Goal: Contribute content: Contribute content

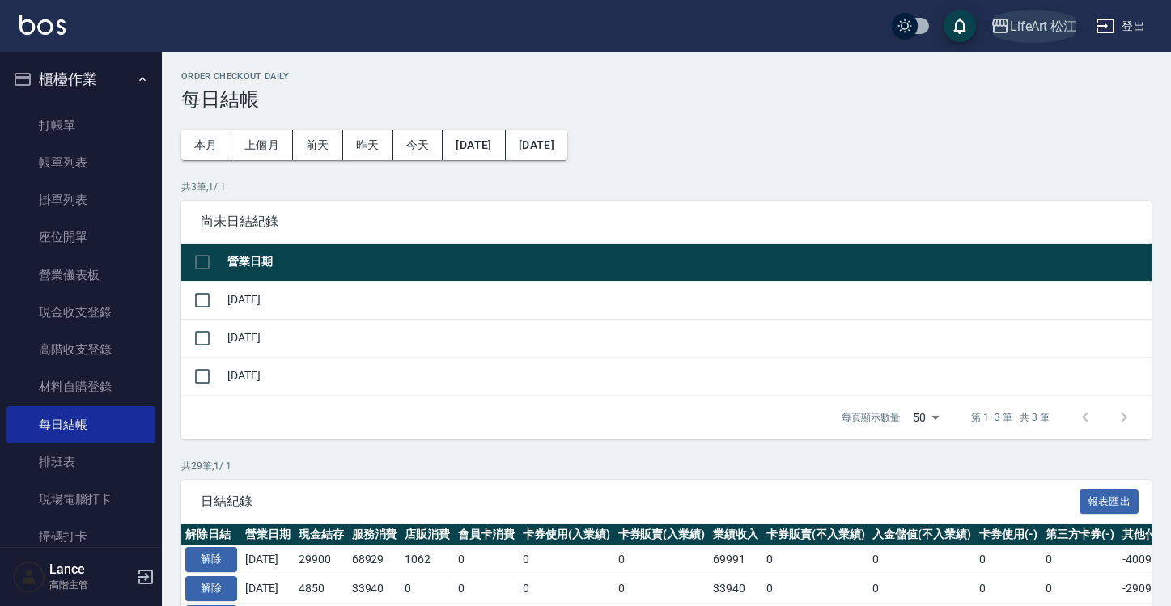
click at [1051, 25] on div "LifeArt 松江" at bounding box center [1043, 26] width 67 height 20
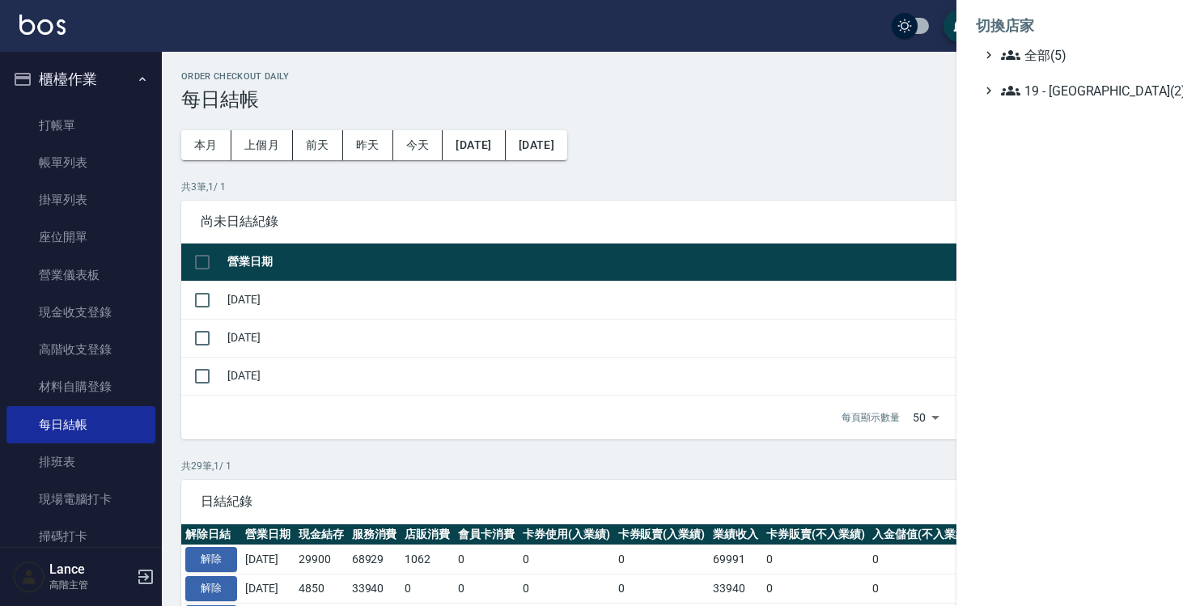
click at [817, 87] on div at bounding box center [591, 303] width 1183 height 606
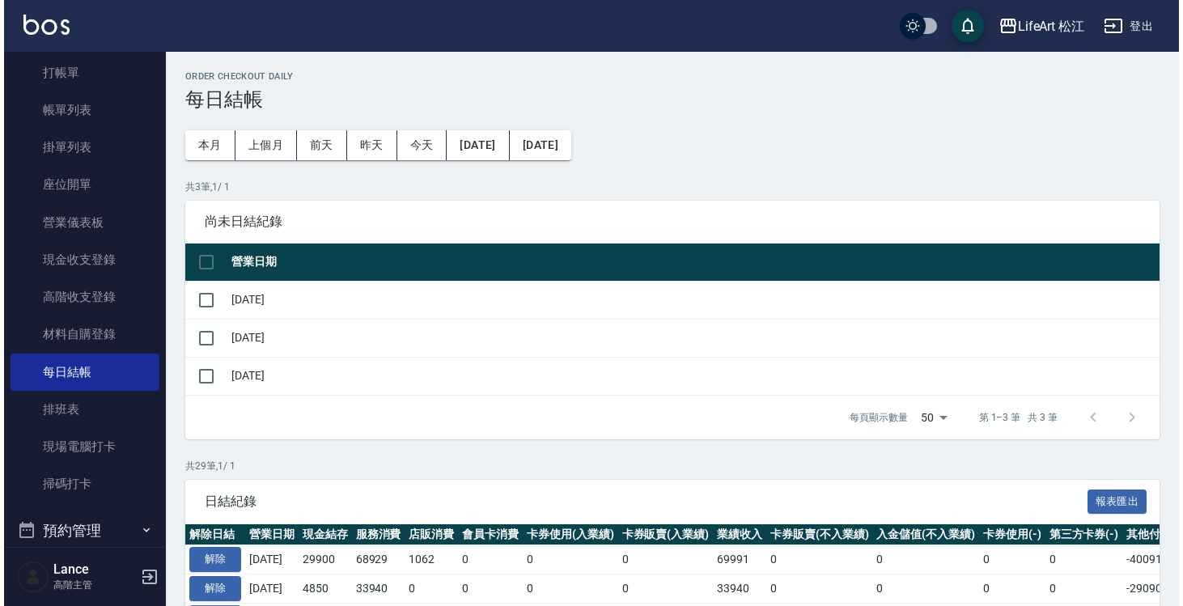
scroll to position [114, 0]
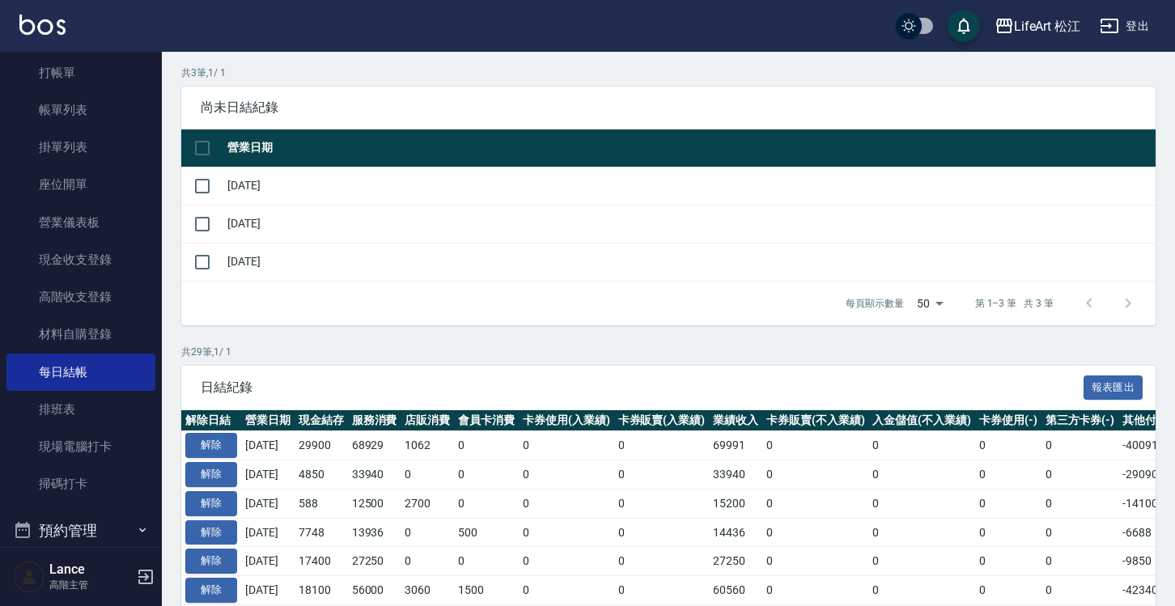
click at [1042, 25] on div "LifeArt 松江" at bounding box center [1047, 26] width 67 height 20
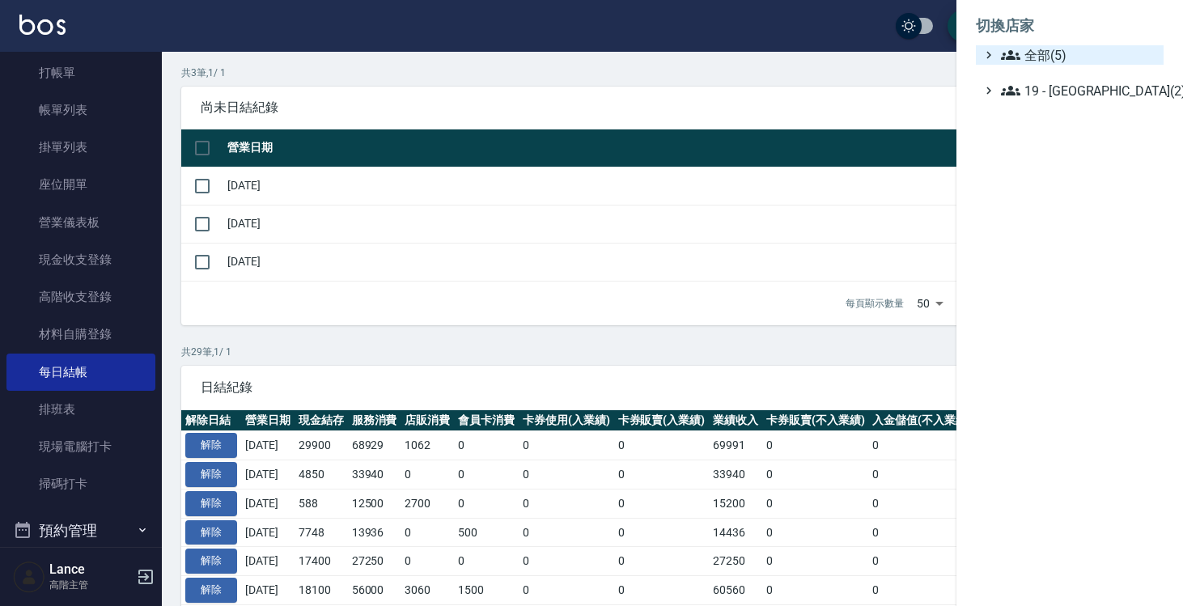
click at [1026, 57] on span "全部(5)" at bounding box center [1079, 54] width 156 height 19
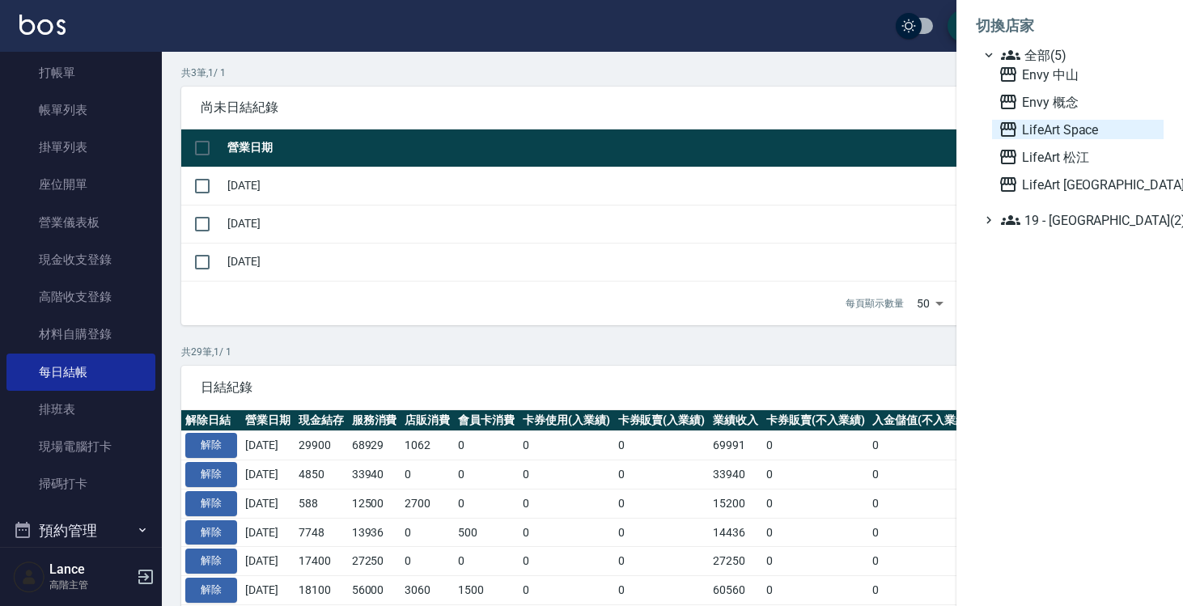
click at [1054, 125] on span "LifeArt Space" at bounding box center [1078, 129] width 159 height 19
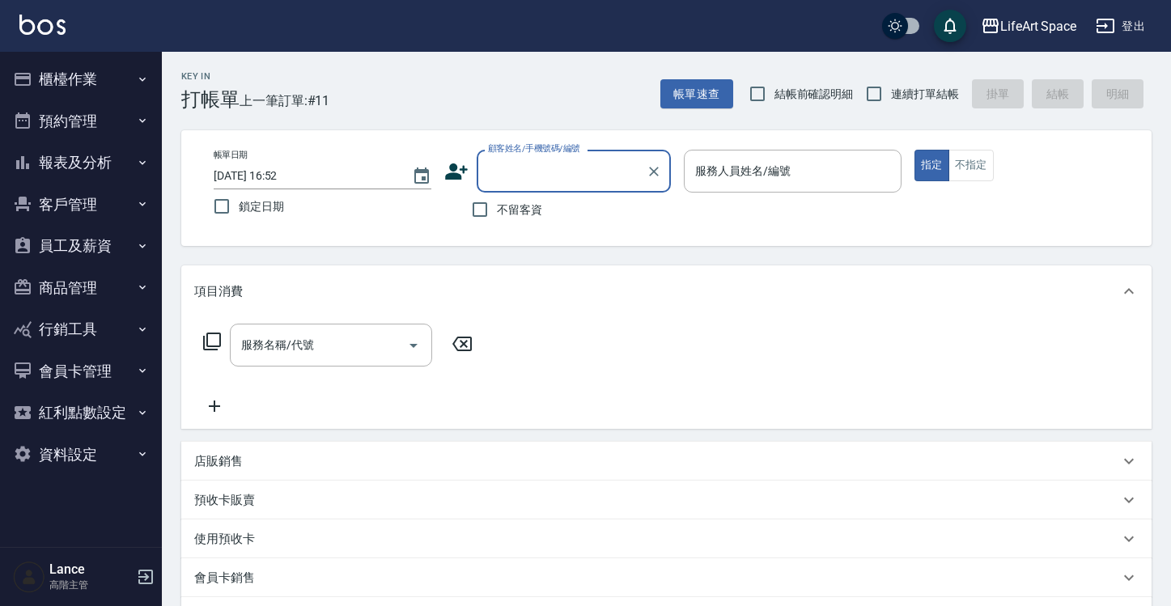
click at [75, 247] on button "員工及薪資" at bounding box center [80, 246] width 149 height 42
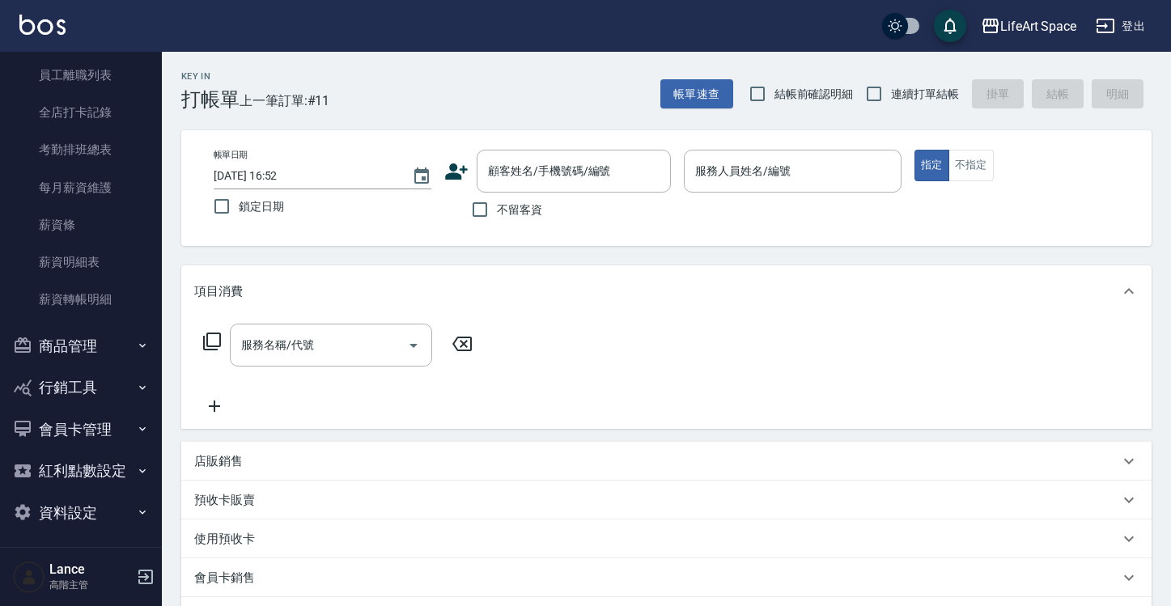
scroll to position [32, 0]
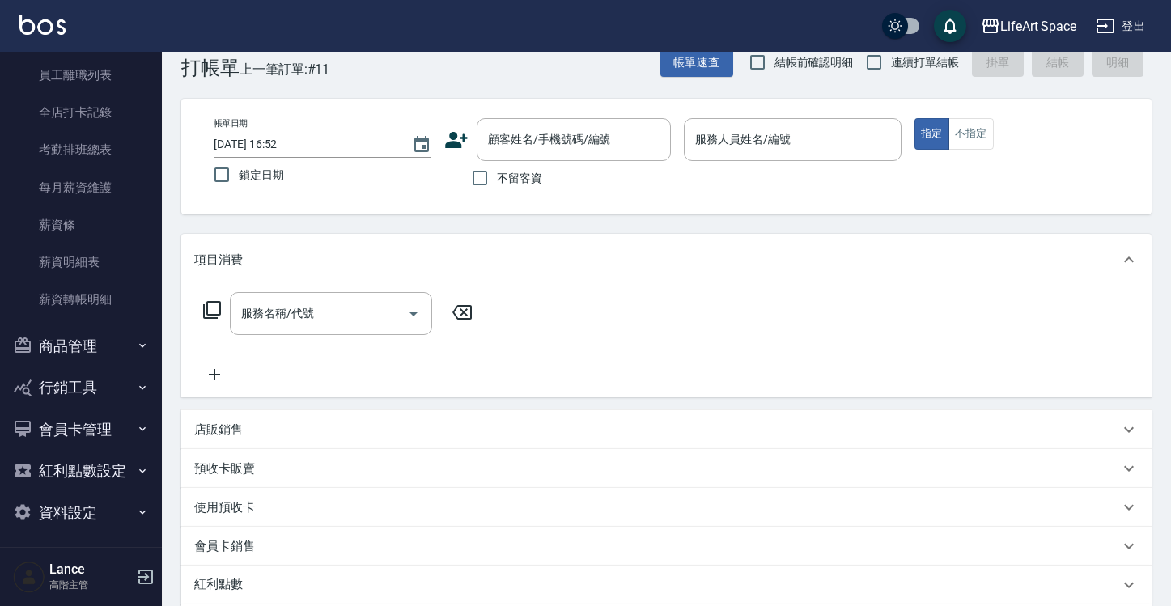
click at [86, 343] on button "商品管理" at bounding box center [80, 346] width 149 height 42
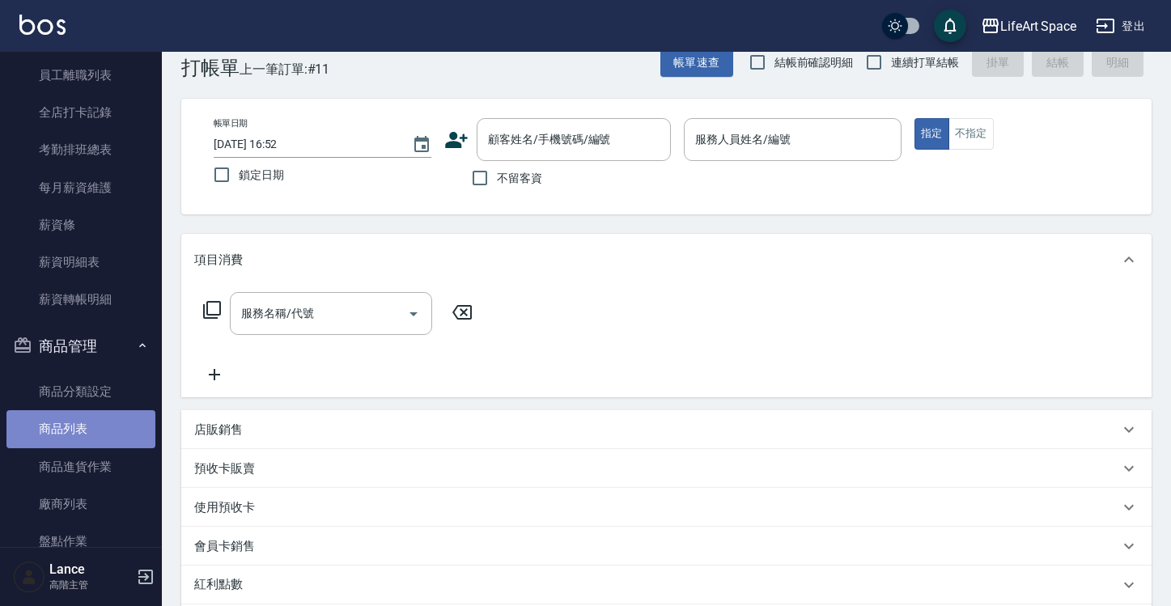
click at [93, 425] on link "商品列表" at bounding box center [80, 428] width 149 height 37
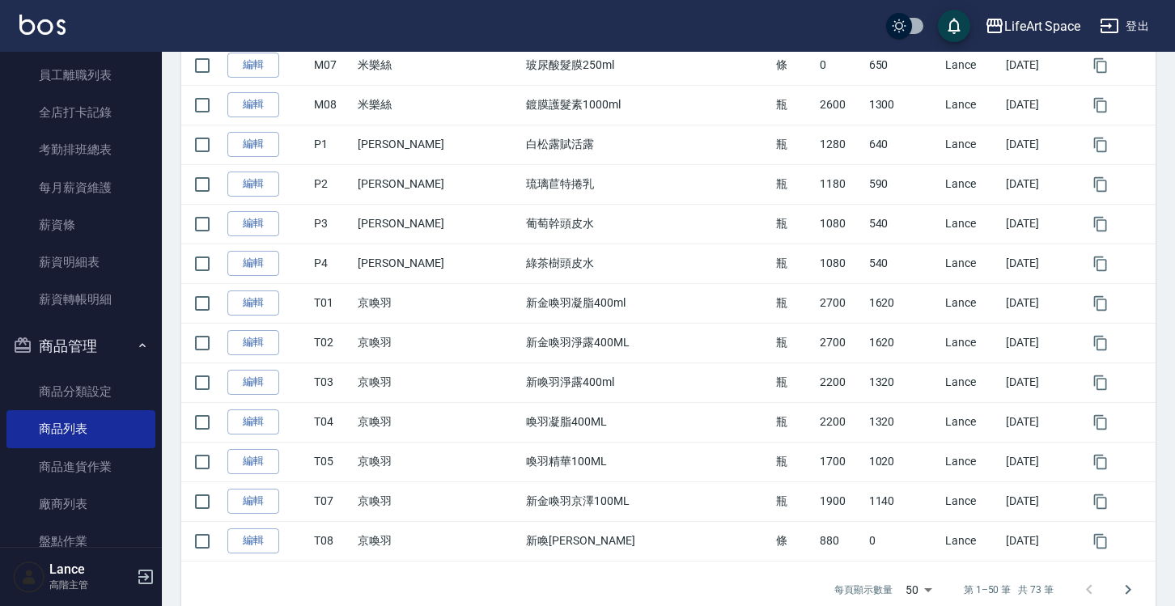
scroll to position [1828, 0]
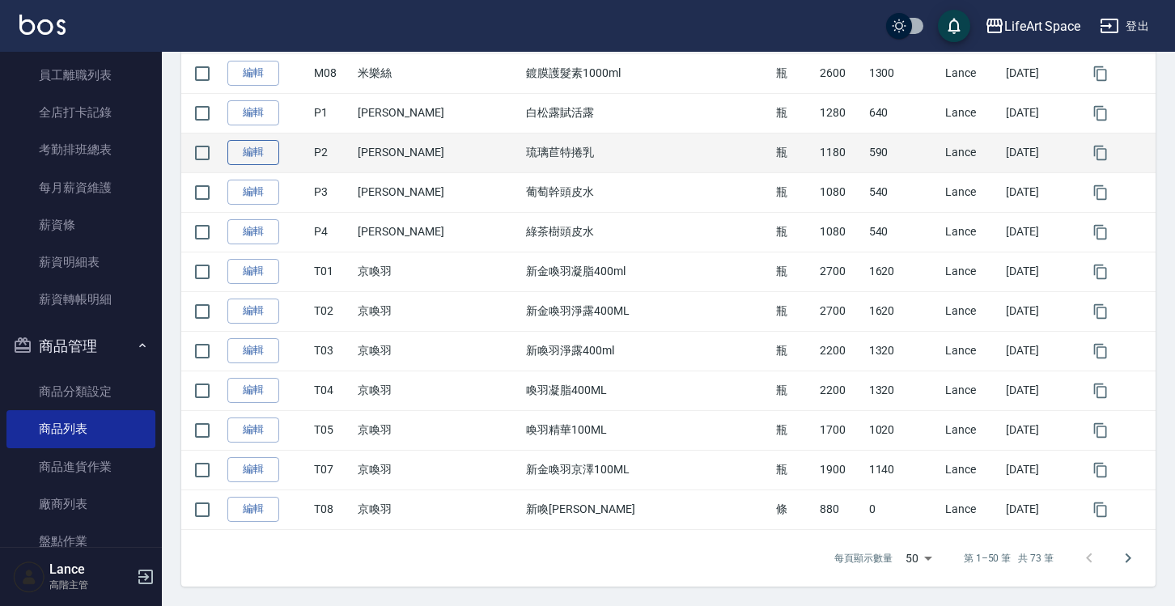
click at [254, 158] on link "編輯" at bounding box center [253, 152] width 52 height 25
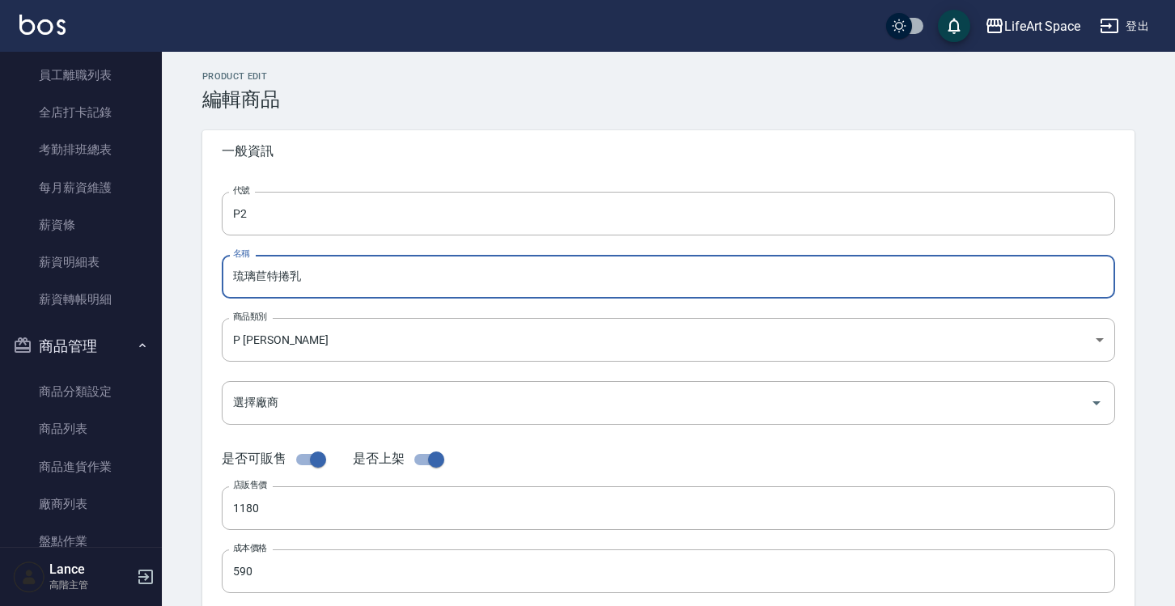
drag, startPoint x: 232, startPoint y: 275, endPoint x: 356, endPoint y: 283, distance: 124.1
click at [356, 283] on input "琉璃苣特捲乳" at bounding box center [669, 277] width 894 height 44
click at [452, 64] on div "Product Edit 編輯商品 一般資訊 代號 P2 代號 名稱 琉璃苣特捲乳 名稱 商品類別 P 沛芮亞 5df4843a-164e-48d9-96…" at bounding box center [668, 584] width 1013 height 1065
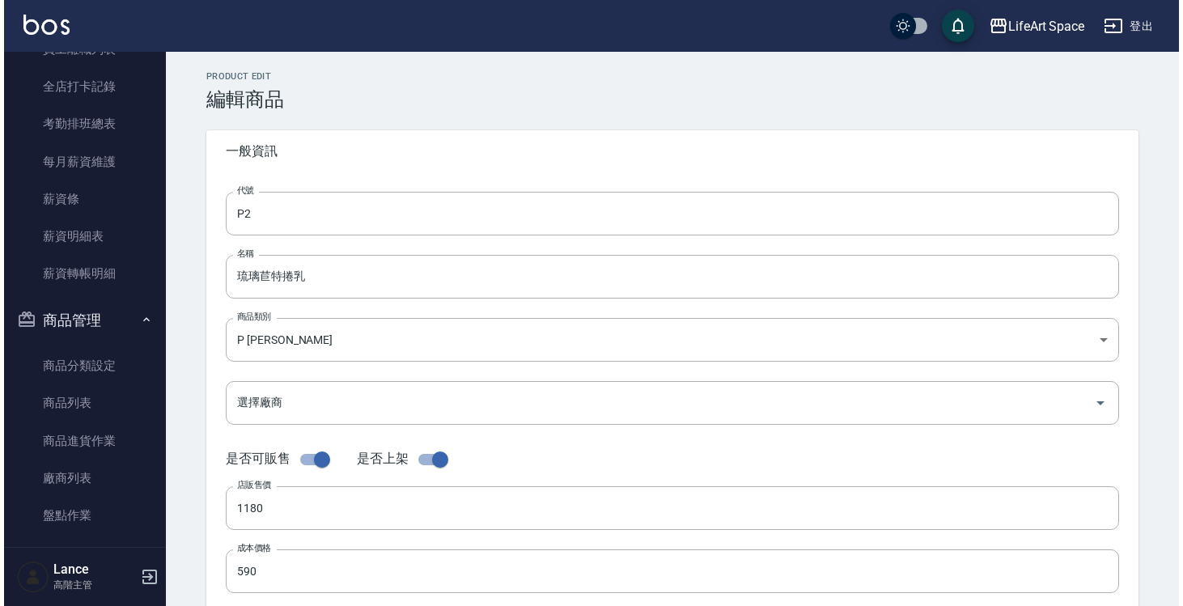
scroll to position [358, 0]
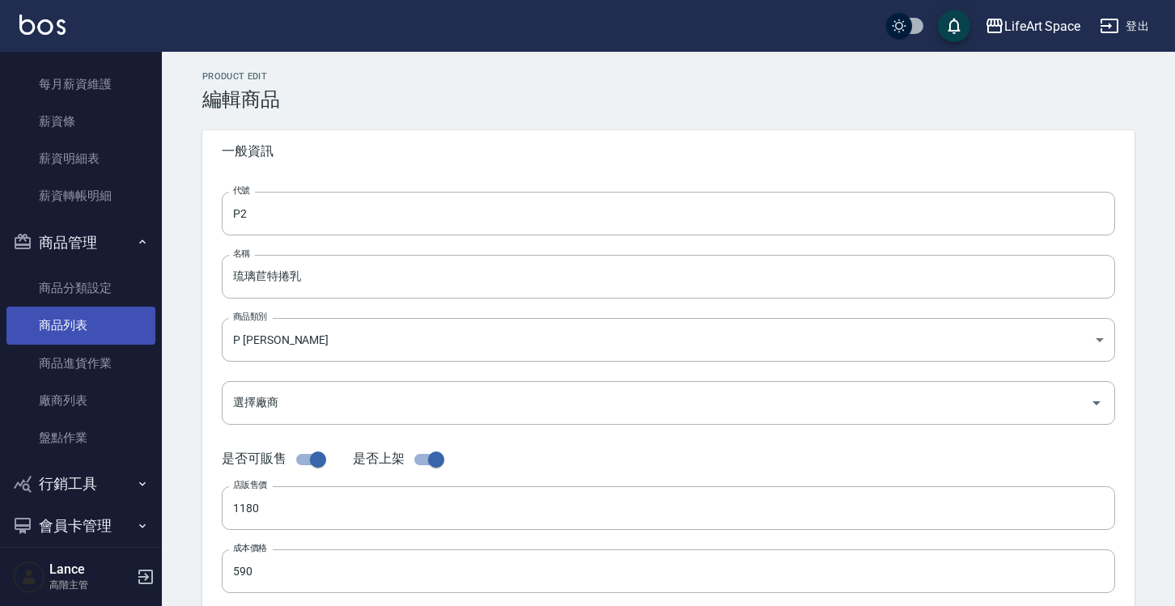
click at [102, 318] on link "商品列表" at bounding box center [80, 325] width 149 height 37
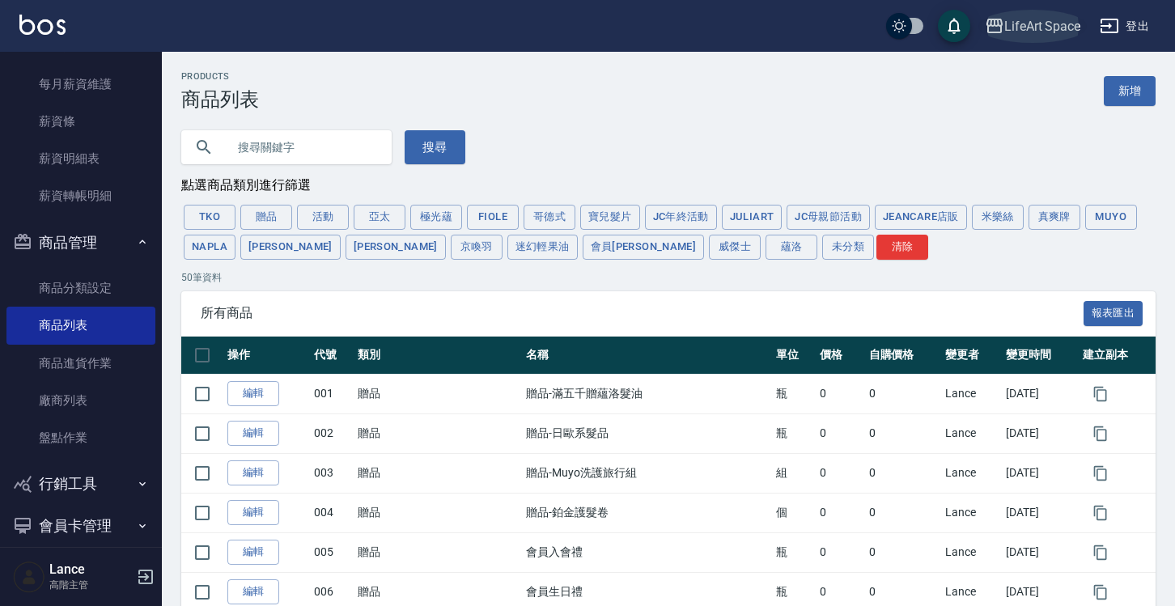
click at [1060, 30] on div "LifeArt Space" at bounding box center [1043, 26] width 76 height 20
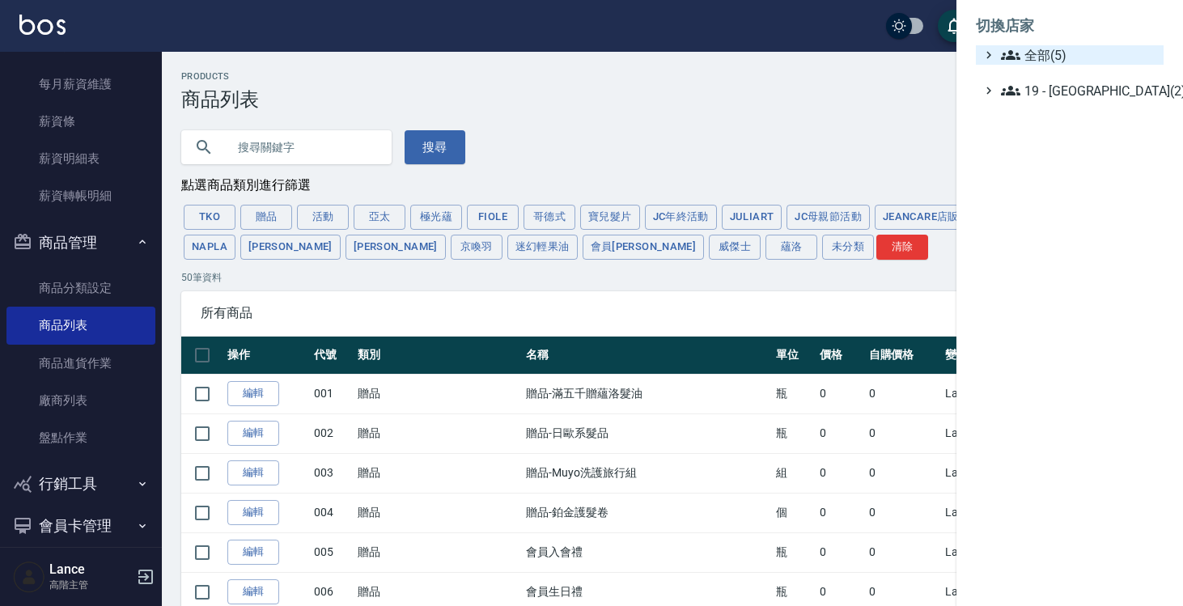
click at [1042, 57] on span "全部(5)" at bounding box center [1079, 54] width 156 height 19
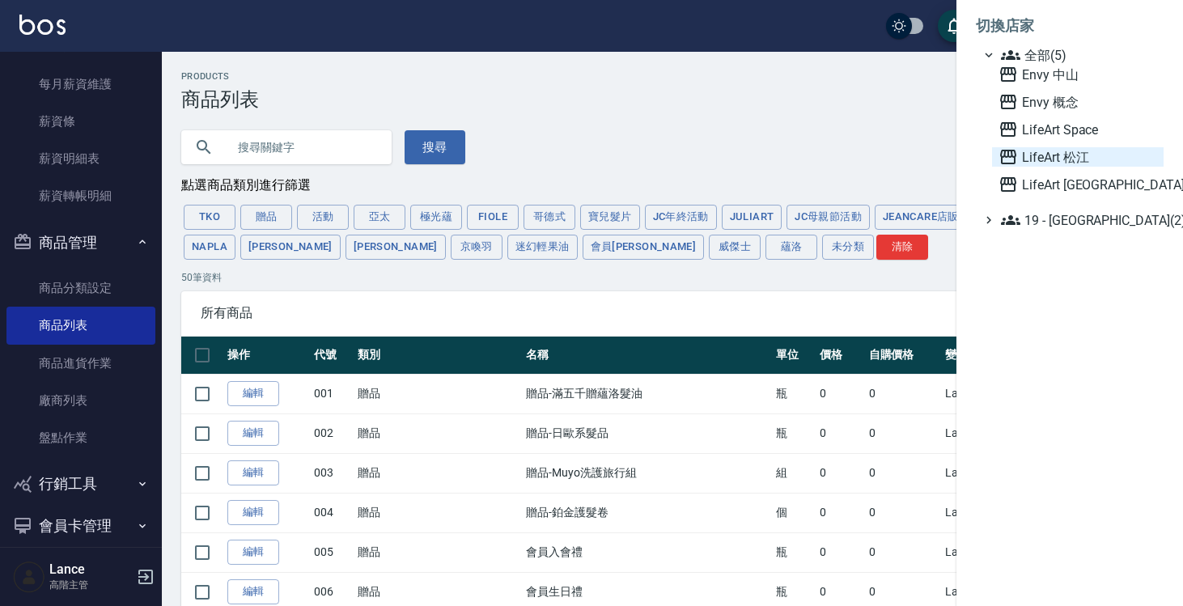
click at [1047, 154] on span "LifeArt 松江" at bounding box center [1078, 156] width 159 height 19
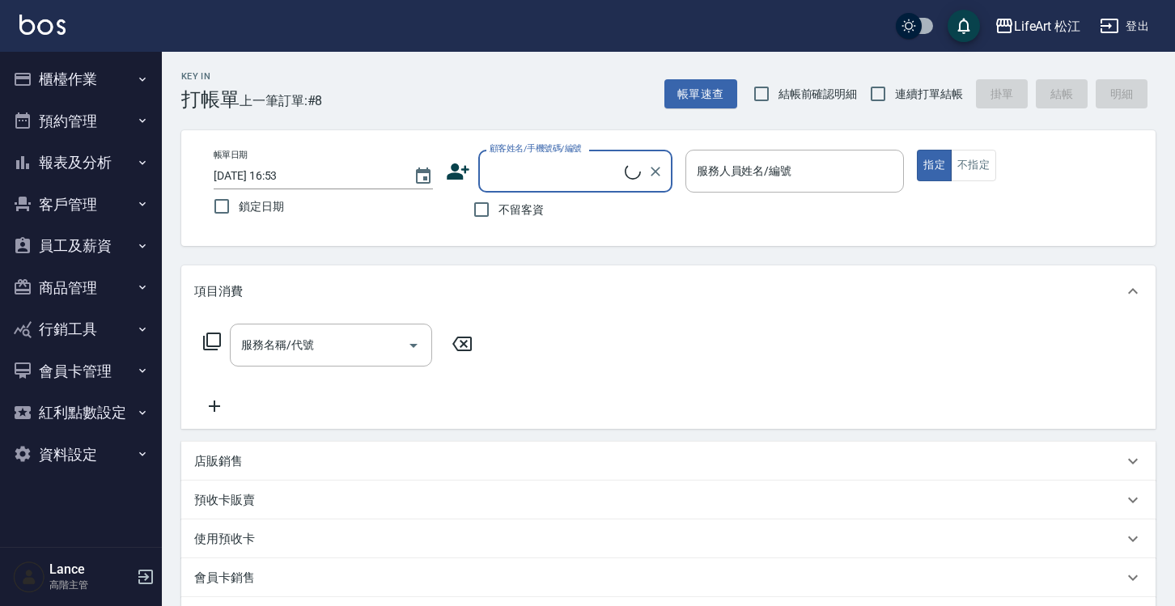
click at [110, 296] on button "商品管理" at bounding box center [80, 288] width 149 height 42
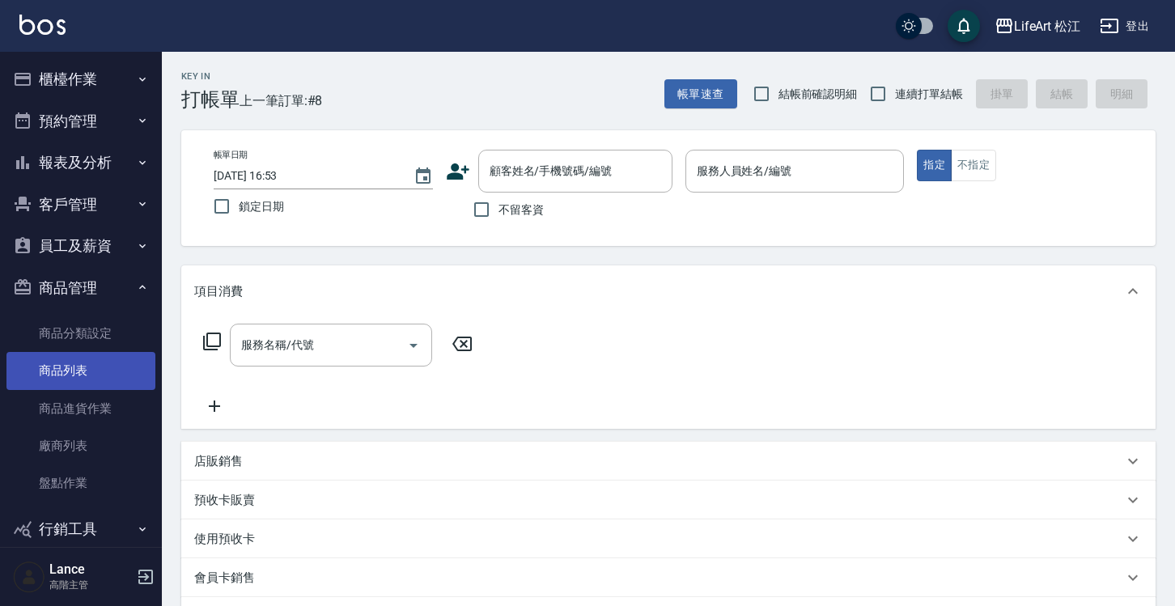
click at [102, 380] on link "商品列表" at bounding box center [80, 370] width 149 height 37
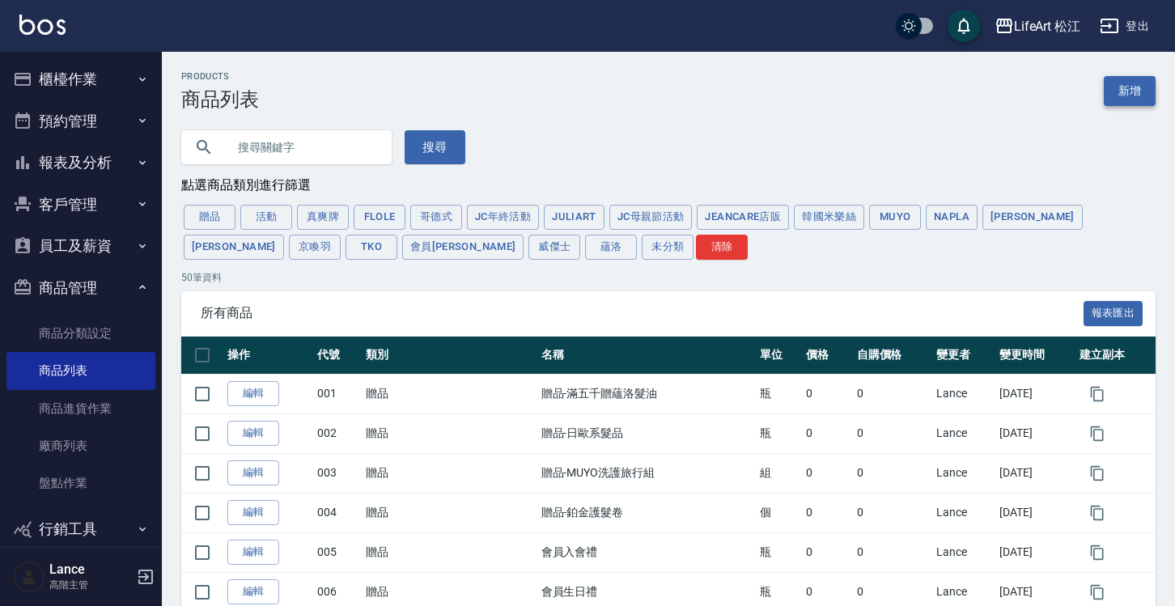
click at [1116, 96] on link "新增" at bounding box center [1130, 91] width 52 height 30
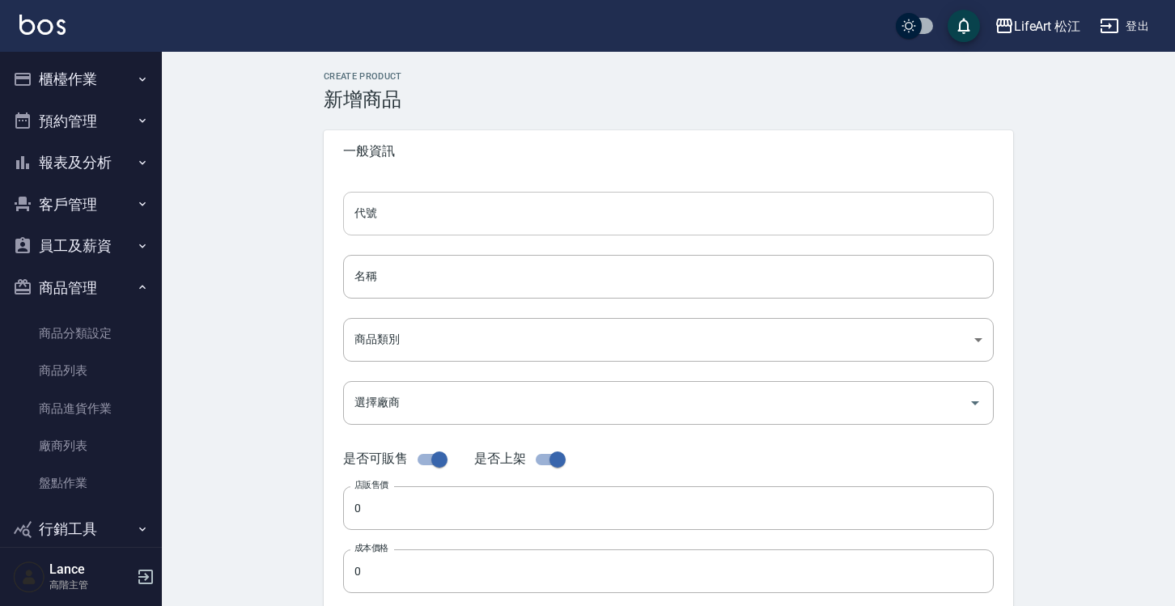
click at [465, 220] on input "代號" at bounding box center [668, 214] width 651 height 44
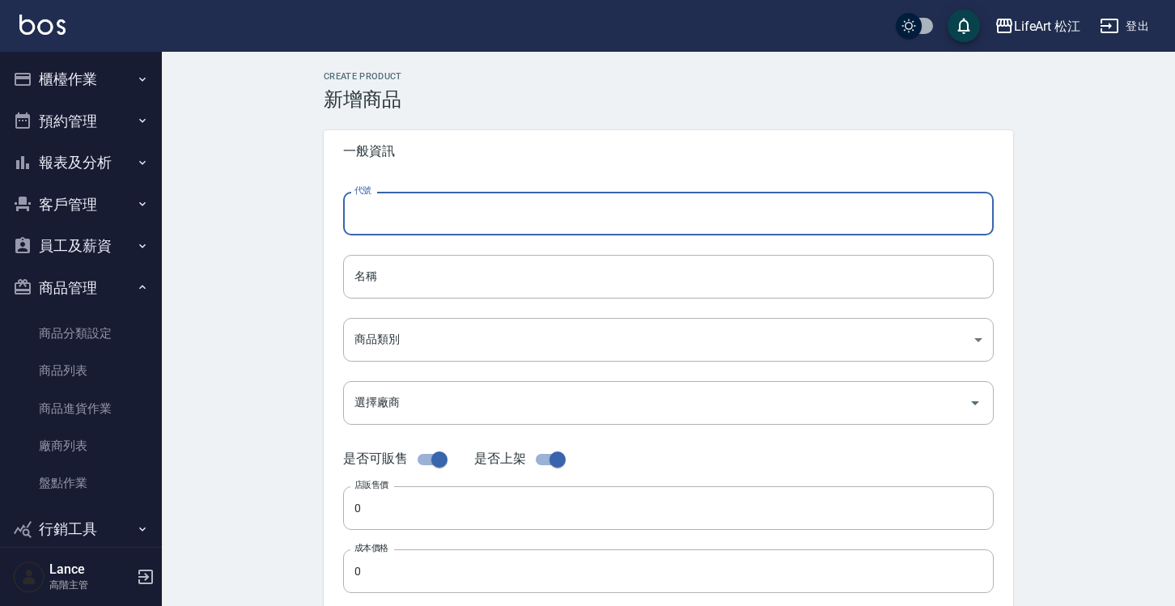
type input "p"
type input "P6"
click at [422, 280] on input "名稱" at bounding box center [668, 277] width 651 height 44
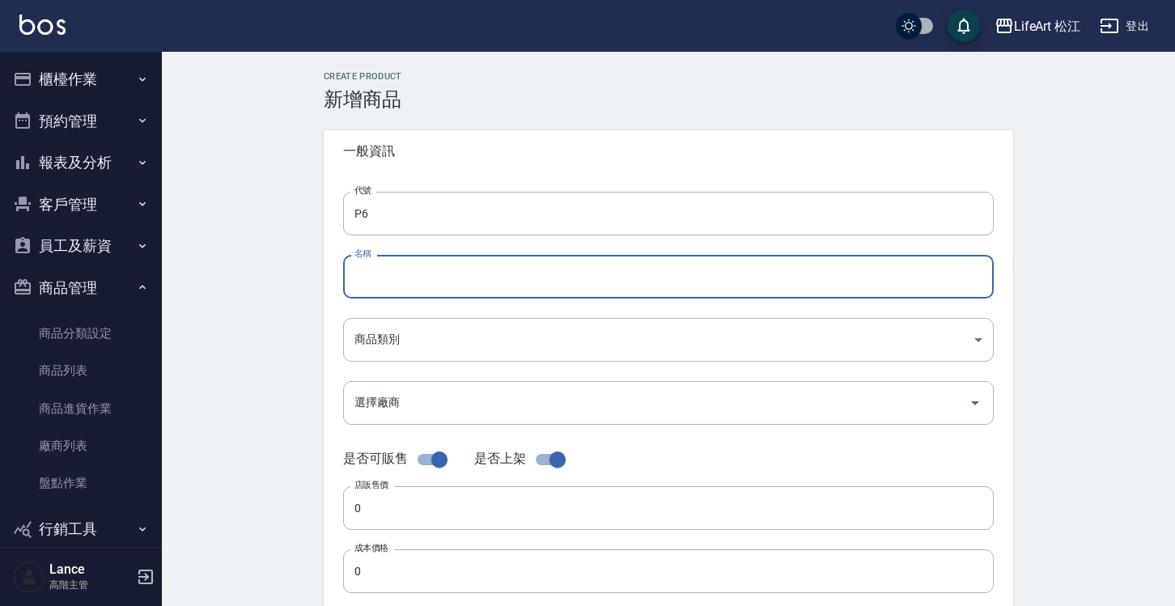
paste input "琉璃苣特捲乳"
type input "琉璃苣特捲乳"
click at [464, 343] on body "LifeArt 松江 登出 櫃檯作業 打帳單 帳單列表 掛單列表 座位開單 營業儀表板 現金收支登錄 高階收支登錄 材料自購登錄 每日結帳 排班表 現場電腦打…" at bounding box center [587, 558] width 1175 height 1117
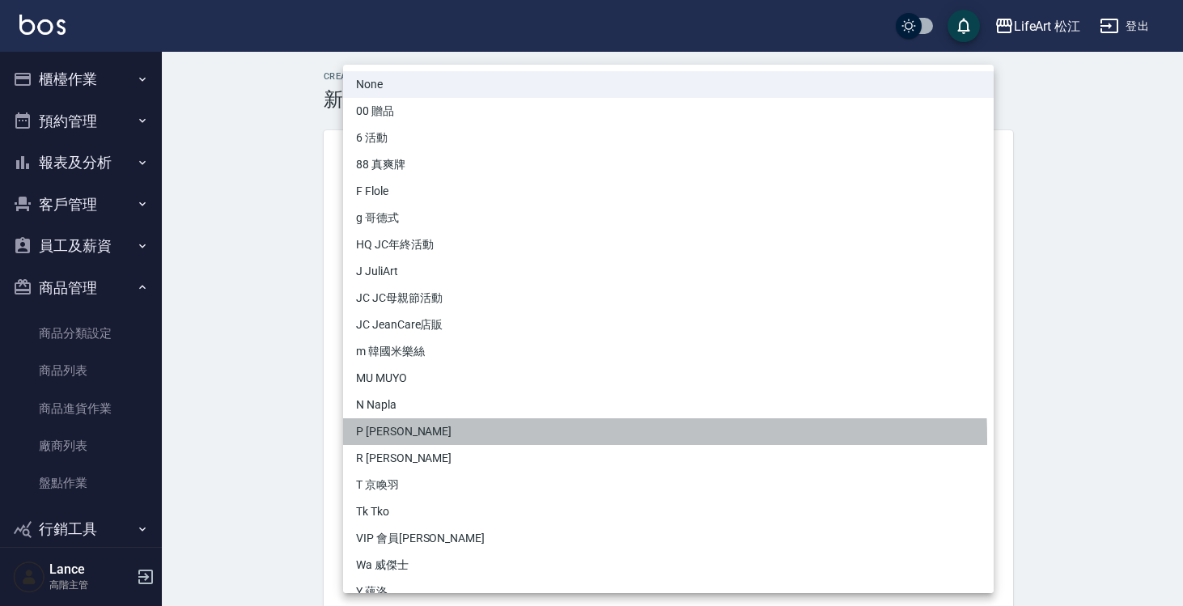
click at [464, 440] on li "P 沛芮亞" at bounding box center [668, 431] width 651 height 27
type input "37cf767e-bff0-49bf-9f70-5742cb68b753"
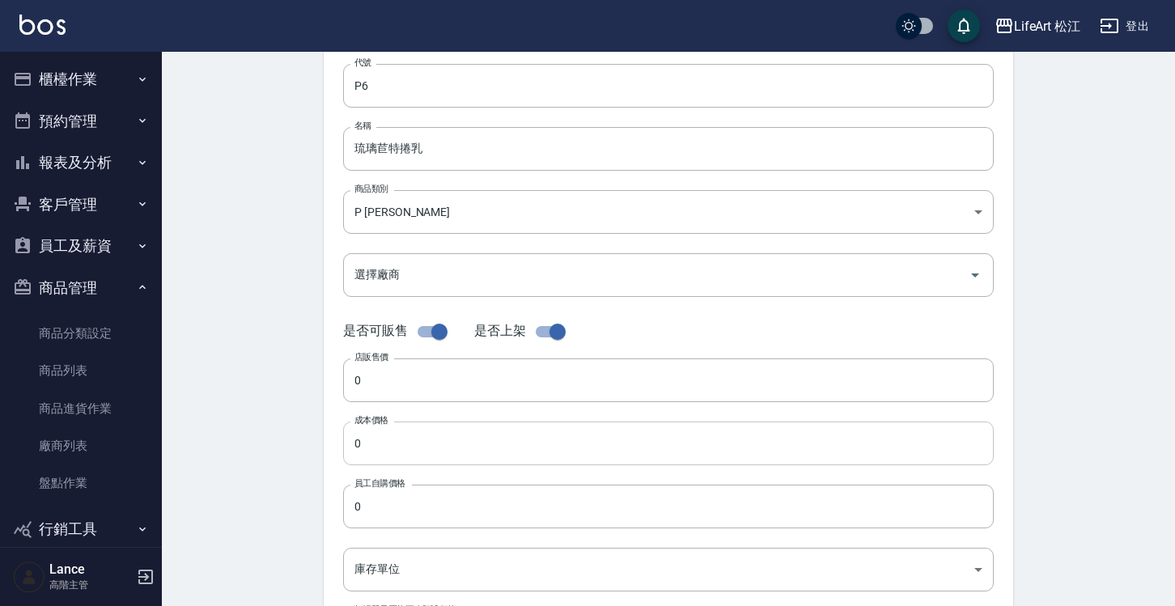
scroll to position [148, 0]
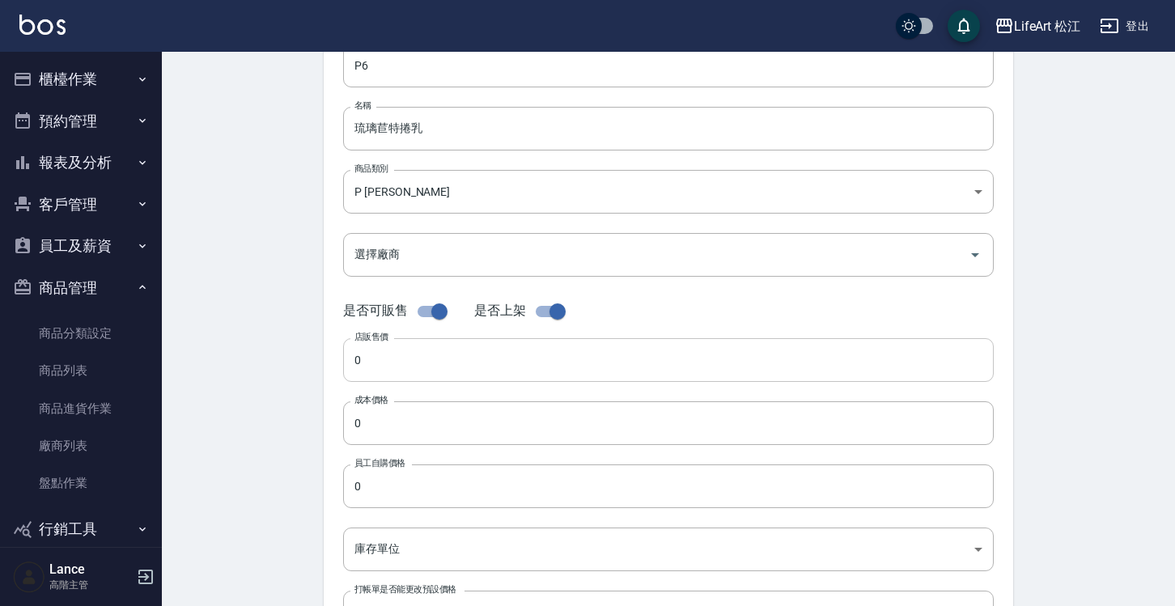
click at [478, 367] on input "0" at bounding box center [668, 360] width 651 height 44
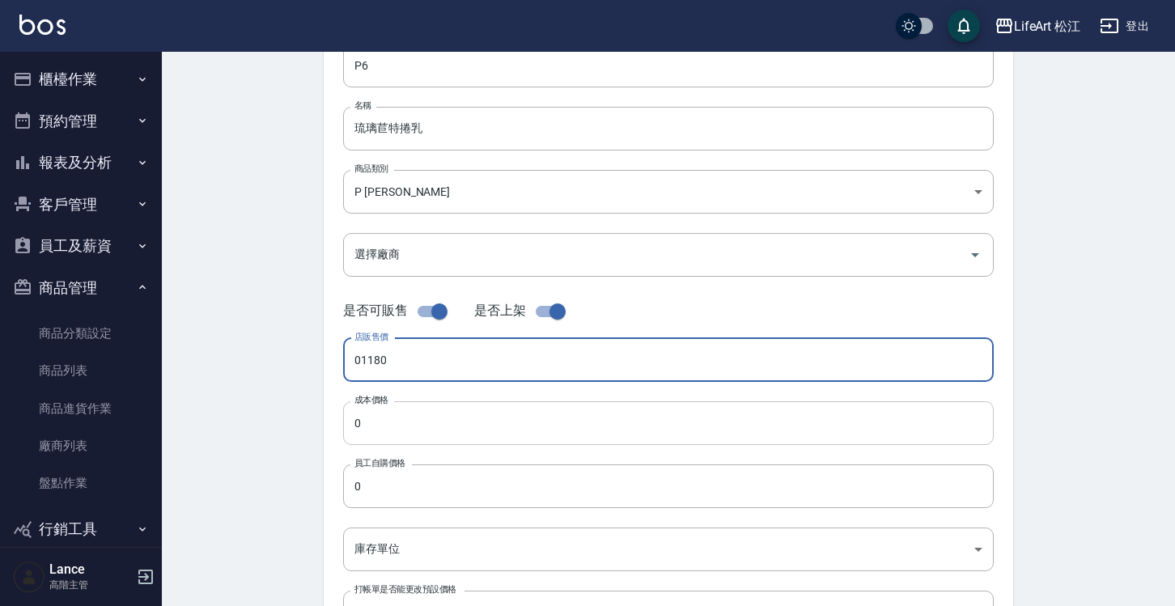
type input "01180"
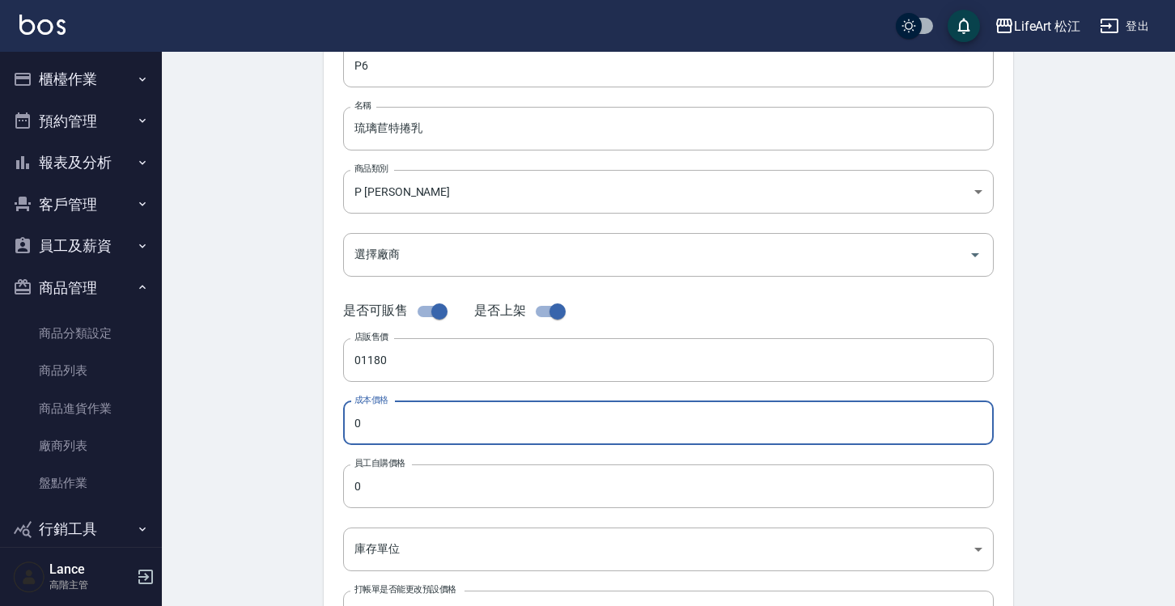
click at [462, 432] on input "0" at bounding box center [668, 423] width 651 height 44
type input "0590"
click at [499, 505] on input "0" at bounding box center [668, 487] width 651 height 44
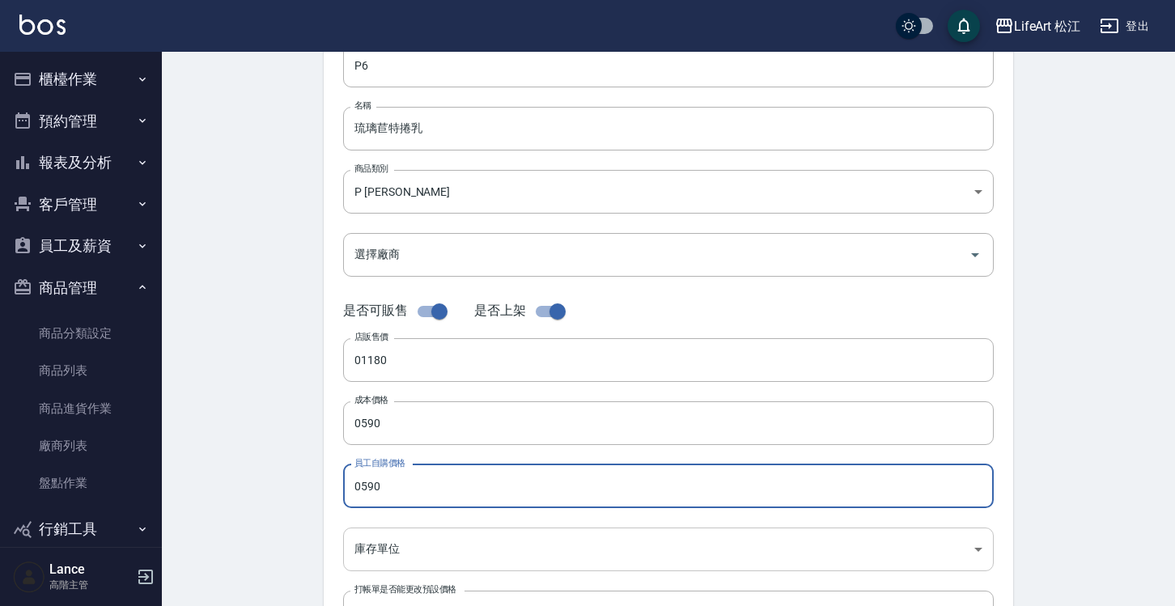
scroll to position [300, 0]
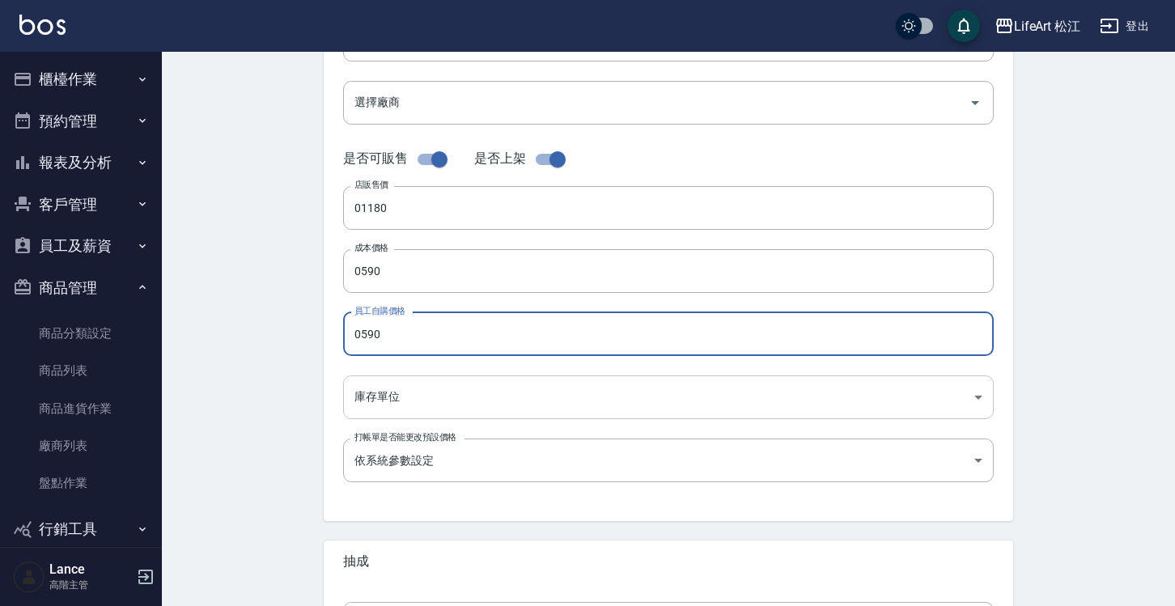
type input "0590"
click at [444, 382] on body "LifeArt 松江 登出 櫃檯作業 打帳單 帳單列表 掛單列表 座位開單 營業儀表板 現金收支登錄 高階收支登錄 材料自購登錄 每日結帳 排班表 現場電腦打…" at bounding box center [587, 258] width 1175 height 1117
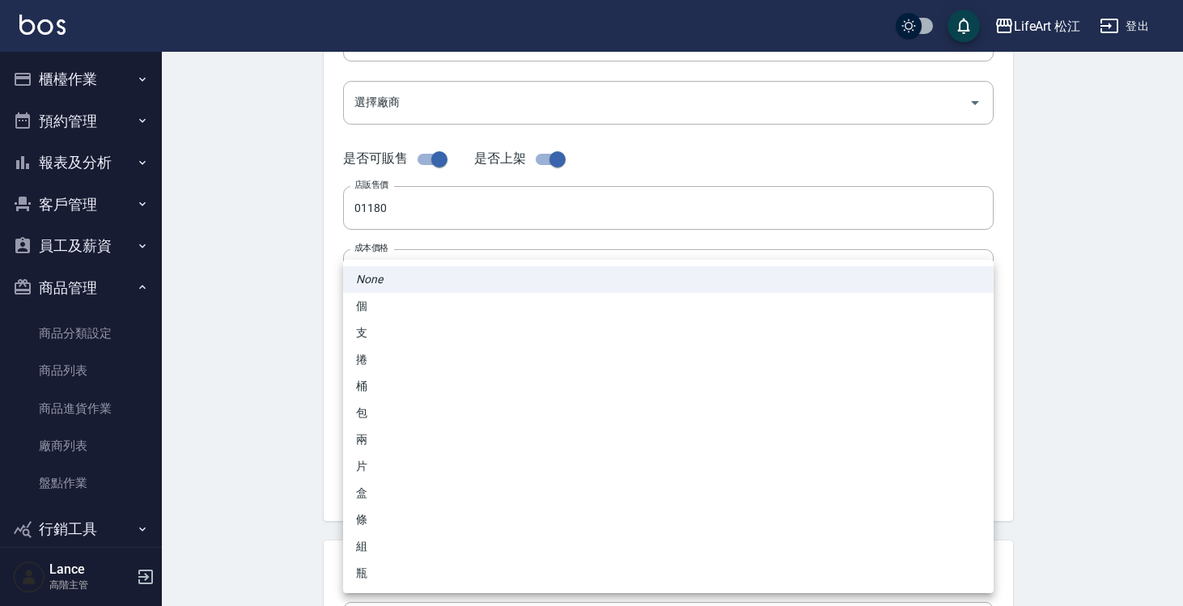
click at [428, 568] on li "瓶" at bounding box center [668, 573] width 651 height 27
type input "瓶"
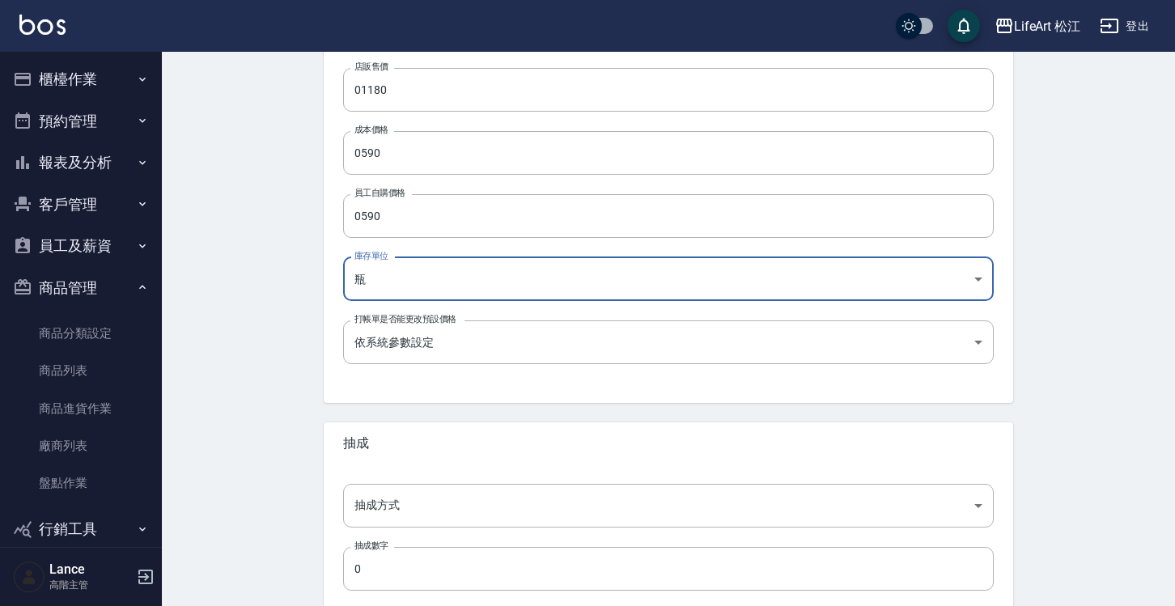
scroll to position [510, 0]
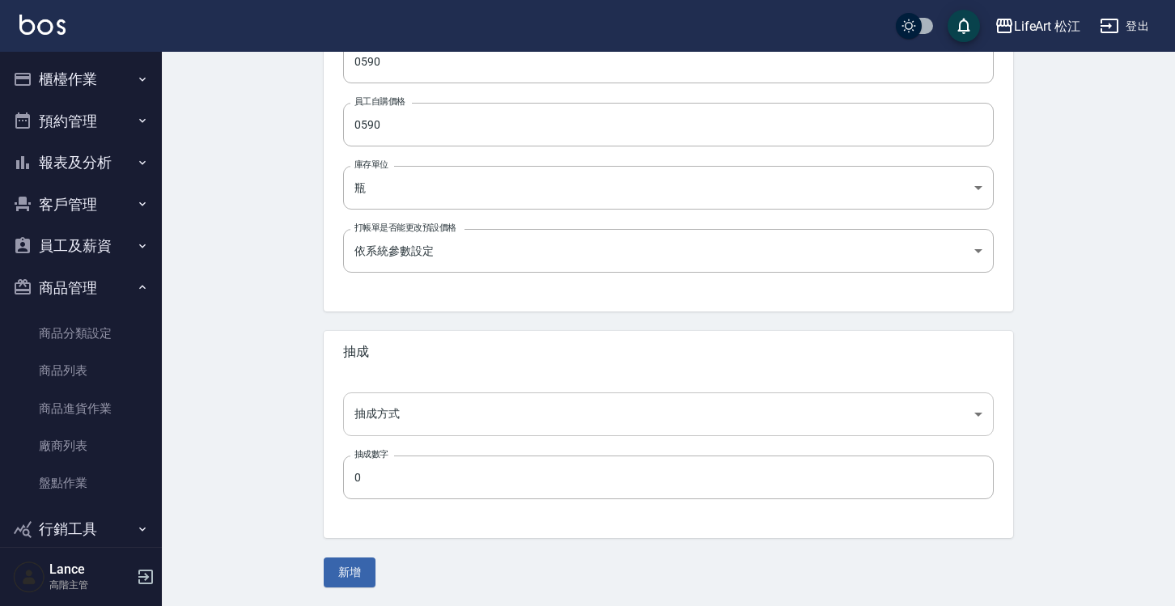
click at [444, 409] on body "LifeArt 松江 登出 櫃檯作業 打帳單 帳單列表 掛單列表 座位開單 營業儀表板 現金收支登錄 高階收支登錄 材料自購登錄 每日結帳 排班表 現場電腦打…" at bounding box center [587, 48] width 1175 height 1117
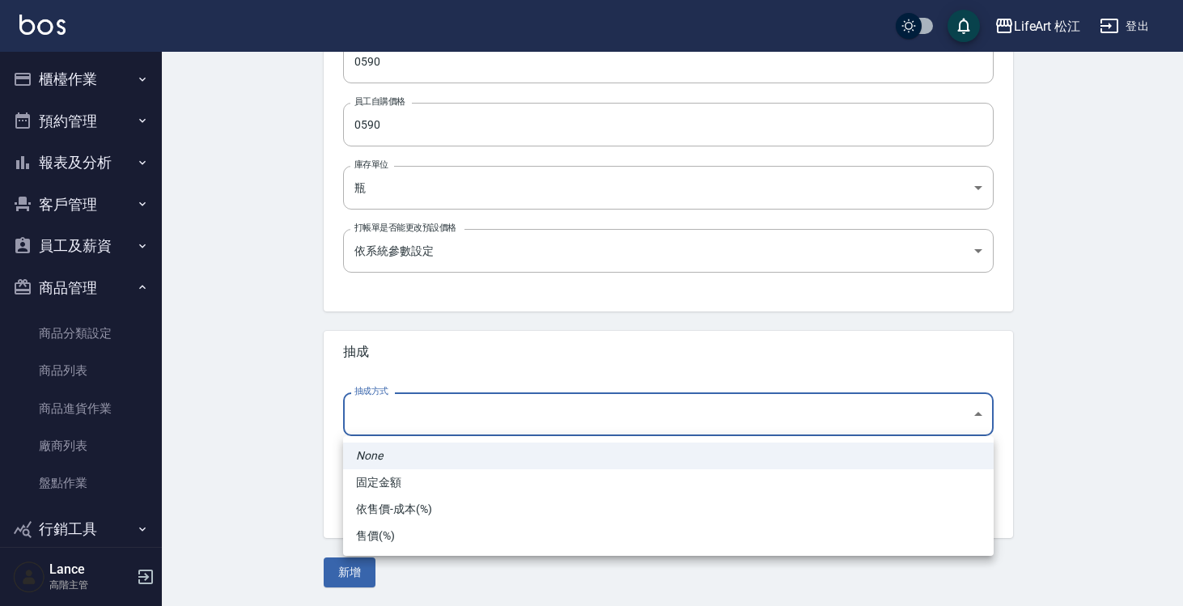
click at [441, 516] on li "依售價-成本(%)" at bounding box center [668, 509] width 651 height 27
type input "byCost"
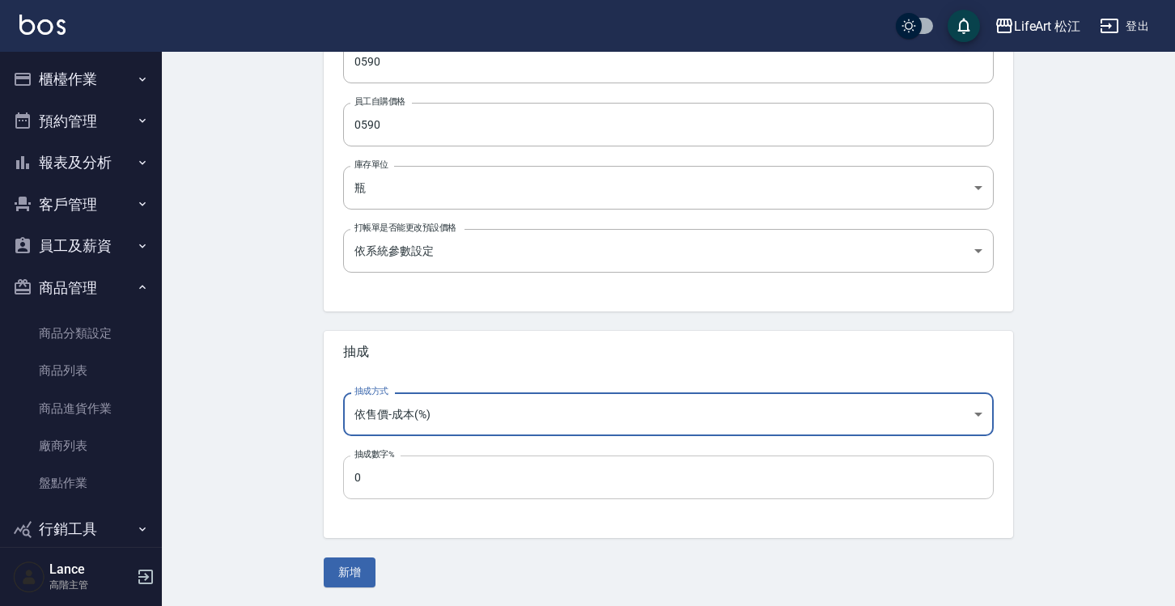
click at [437, 491] on input "0" at bounding box center [668, 478] width 651 height 44
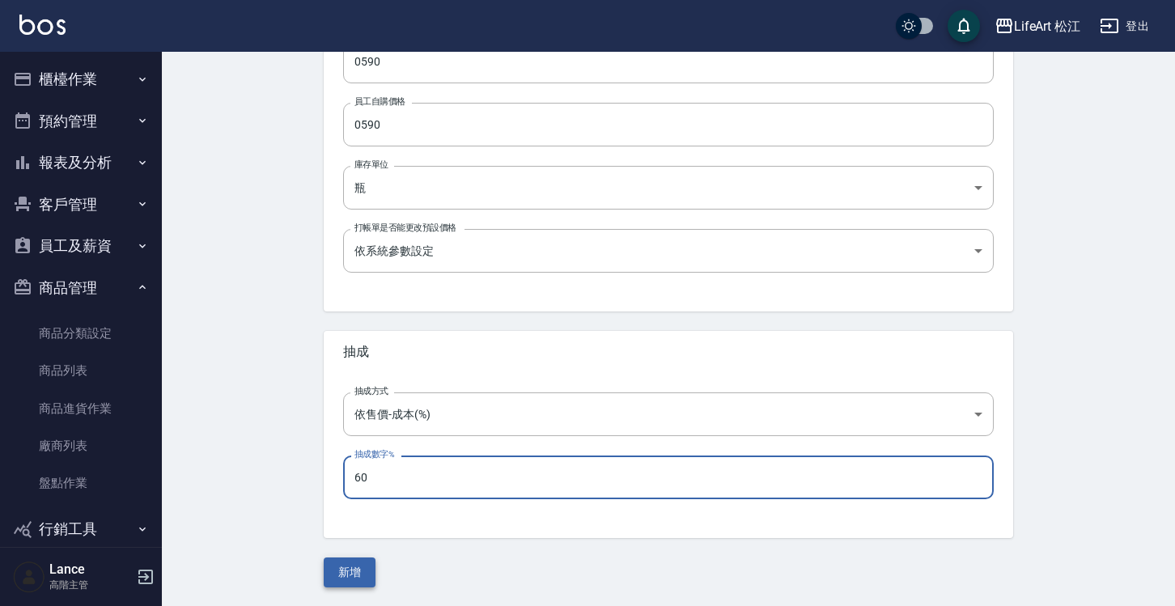
type input "60"
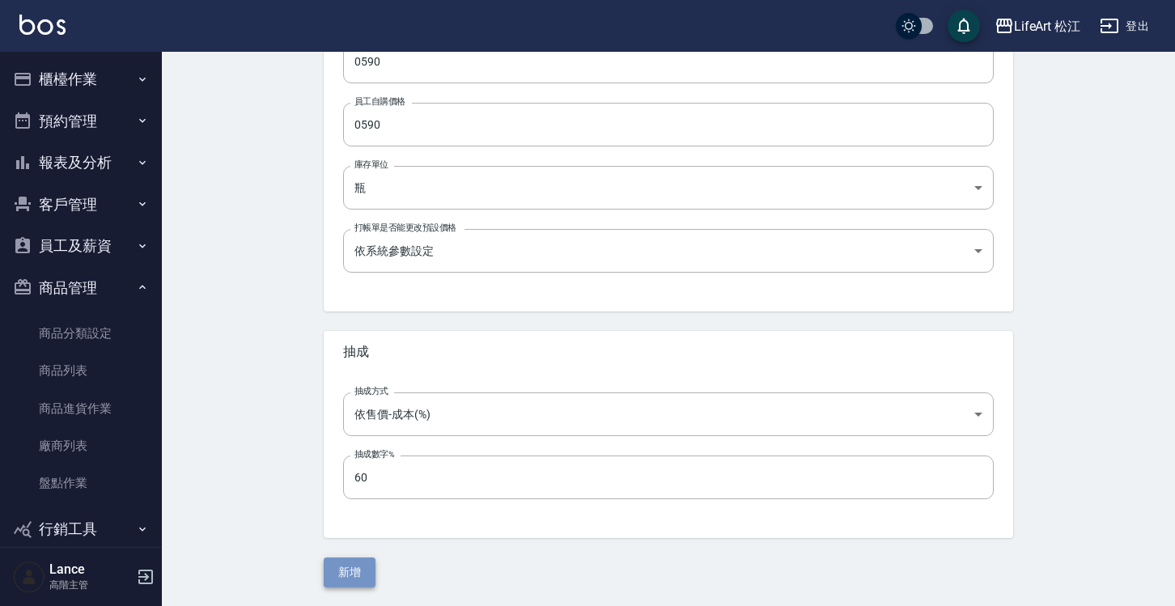
click at [359, 567] on button "新增" at bounding box center [350, 573] width 52 height 30
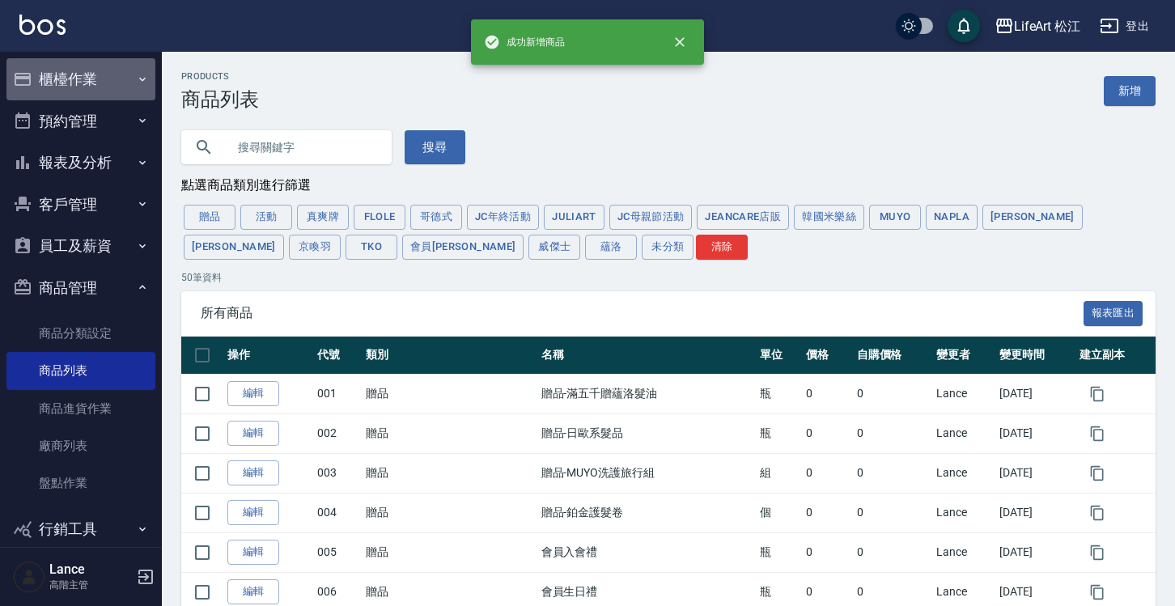
click at [123, 83] on button "櫃檯作業" at bounding box center [80, 79] width 149 height 42
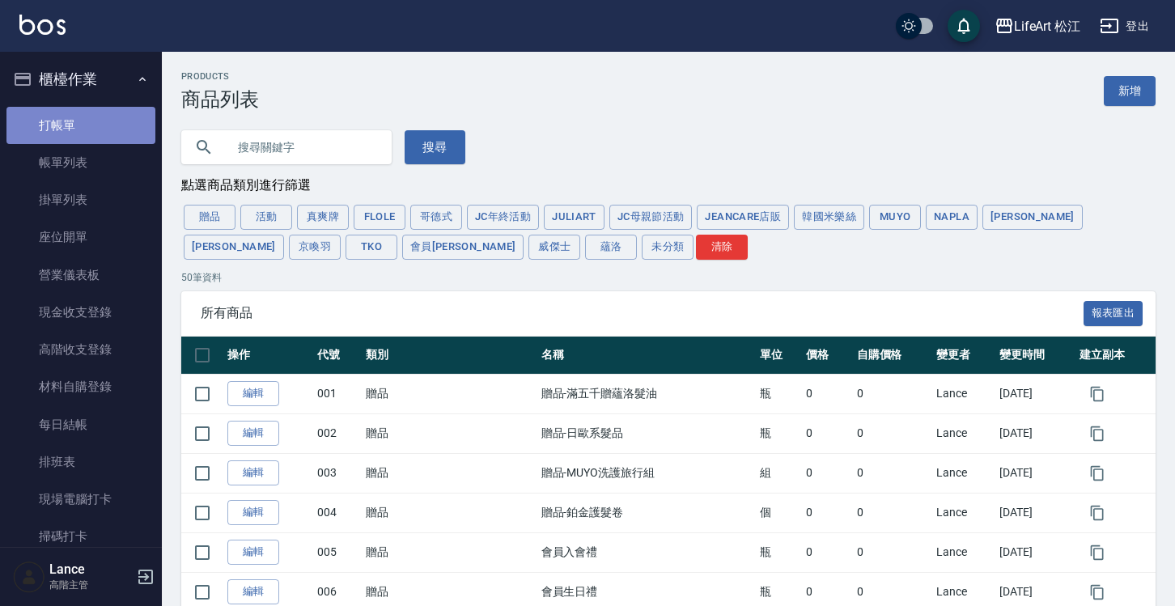
click at [100, 134] on link "打帳單" at bounding box center [80, 125] width 149 height 37
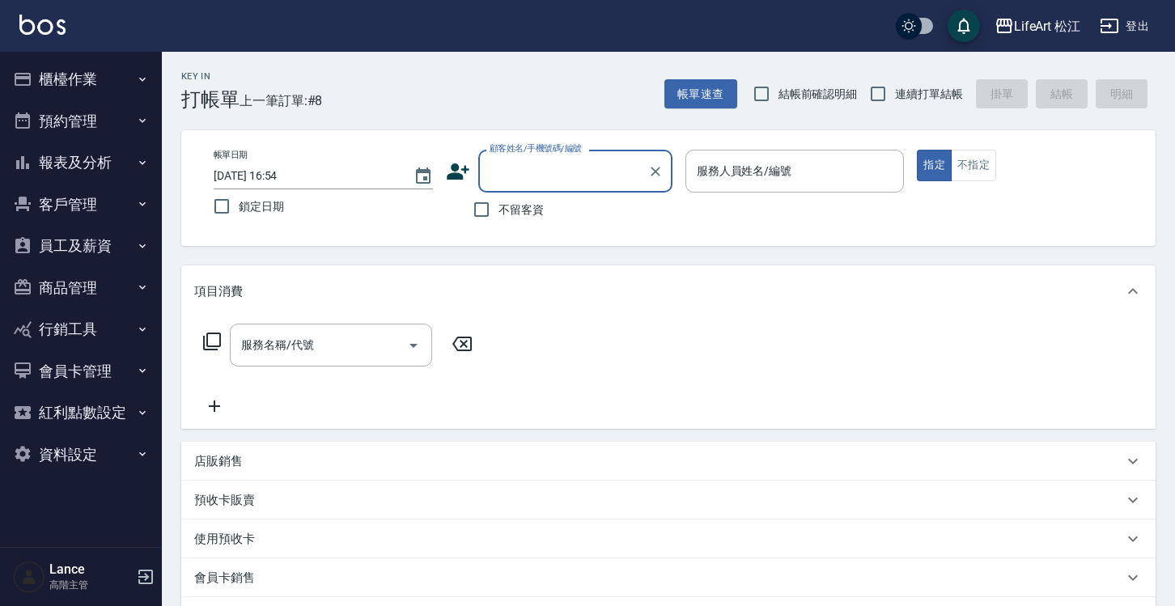
click at [120, 248] on button "員工及薪資" at bounding box center [80, 246] width 149 height 42
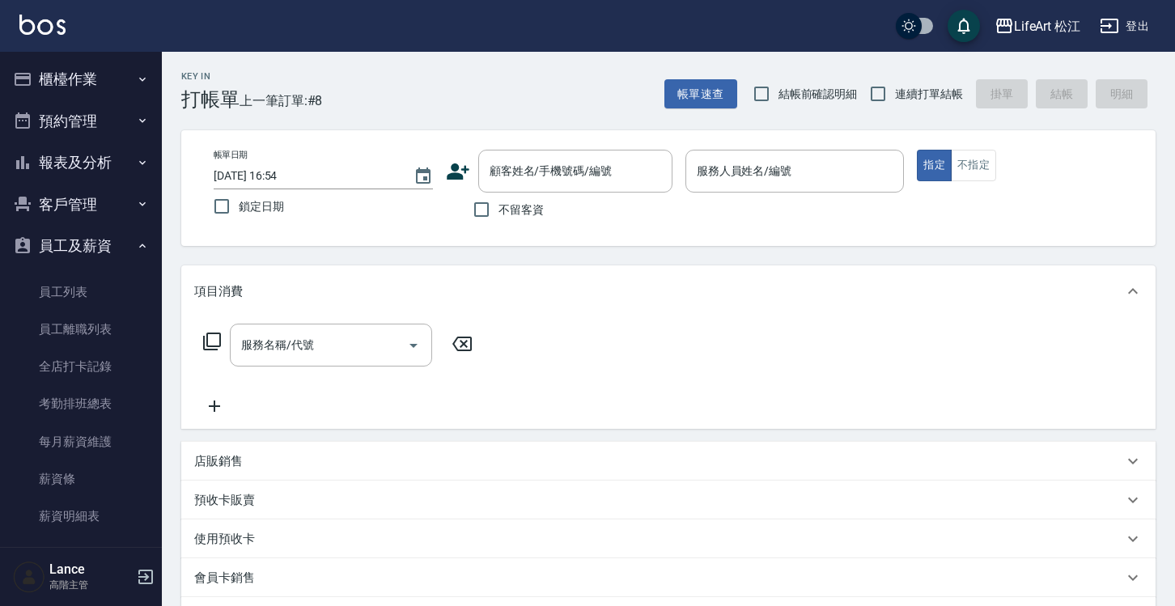
click at [240, 456] on p "店販銷售" at bounding box center [218, 461] width 49 height 17
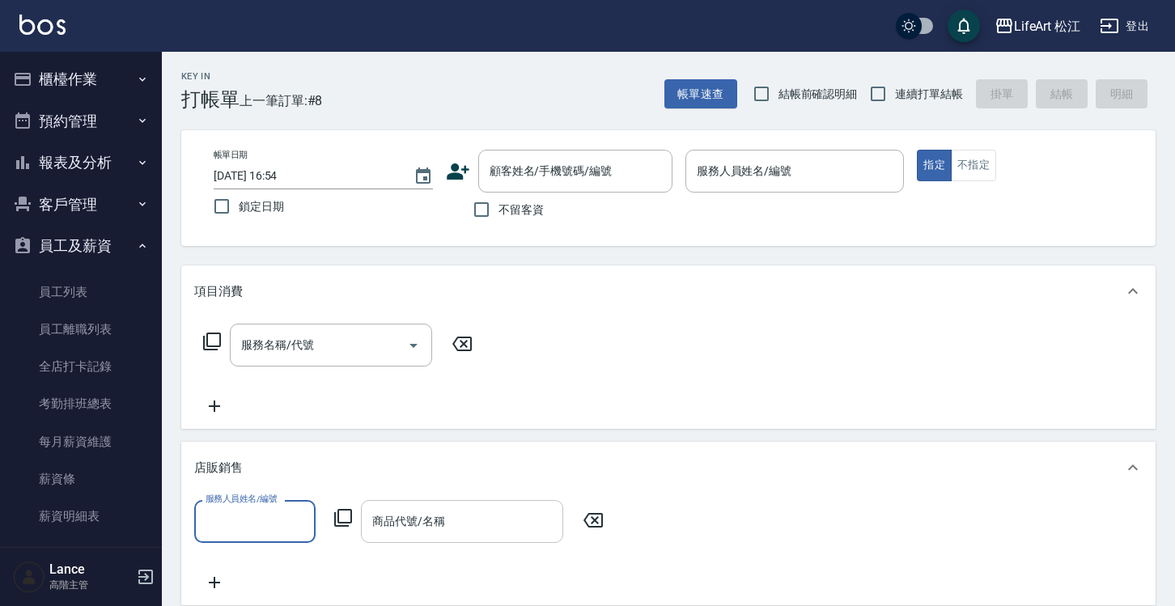
click at [402, 520] on div "商品代號/名稱 商品代號/名稱" at bounding box center [462, 521] width 202 height 43
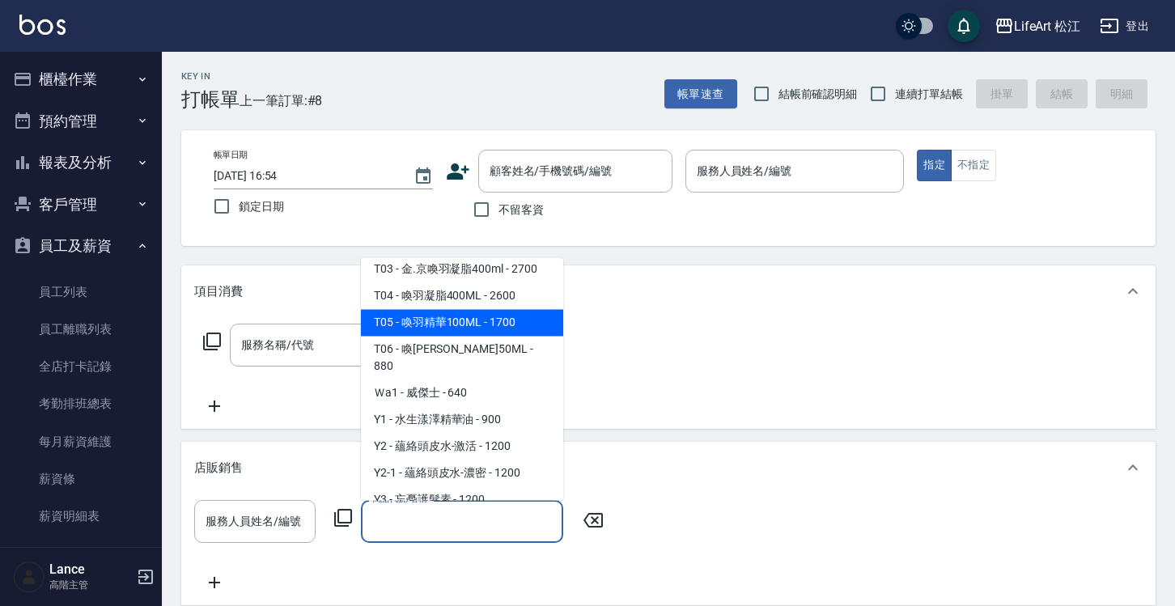
scroll to position [766, 0]
